Goal: Find contact information: Find contact information

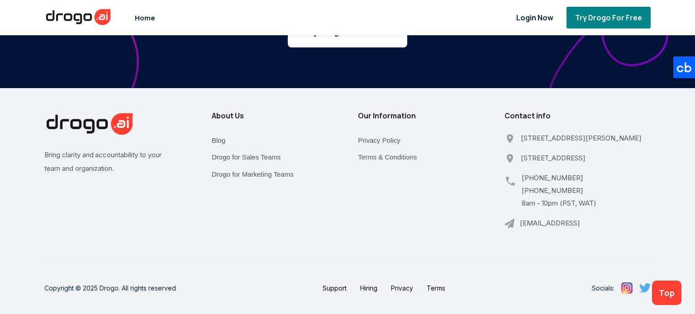
scroll to position [8156, 0]
click at [378, 132] on link "Privacy Policy" at bounding box center [379, 140] width 42 height 17
click at [381, 149] on link "Terms & Conditions" at bounding box center [387, 157] width 59 height 17
click at [639, 287] on img at bounding box center [644, 288] width 11 height 9
drag, startPoint x: 576, startPoint y: 158, endPoint x: 511, endPoint y: 135, distance: 68.7
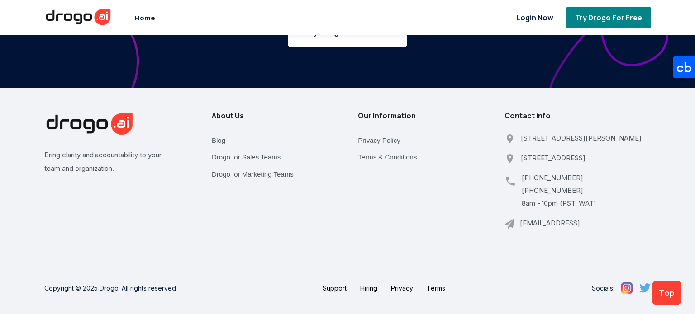
click at [511, 152] on div "[STREET_ADDRESS]" at bounding box center [577, 162] width 146 height 20
copy p "[STREET_ADDRESS]"
